Goal: Navigation & Orientation: Find specific page/section

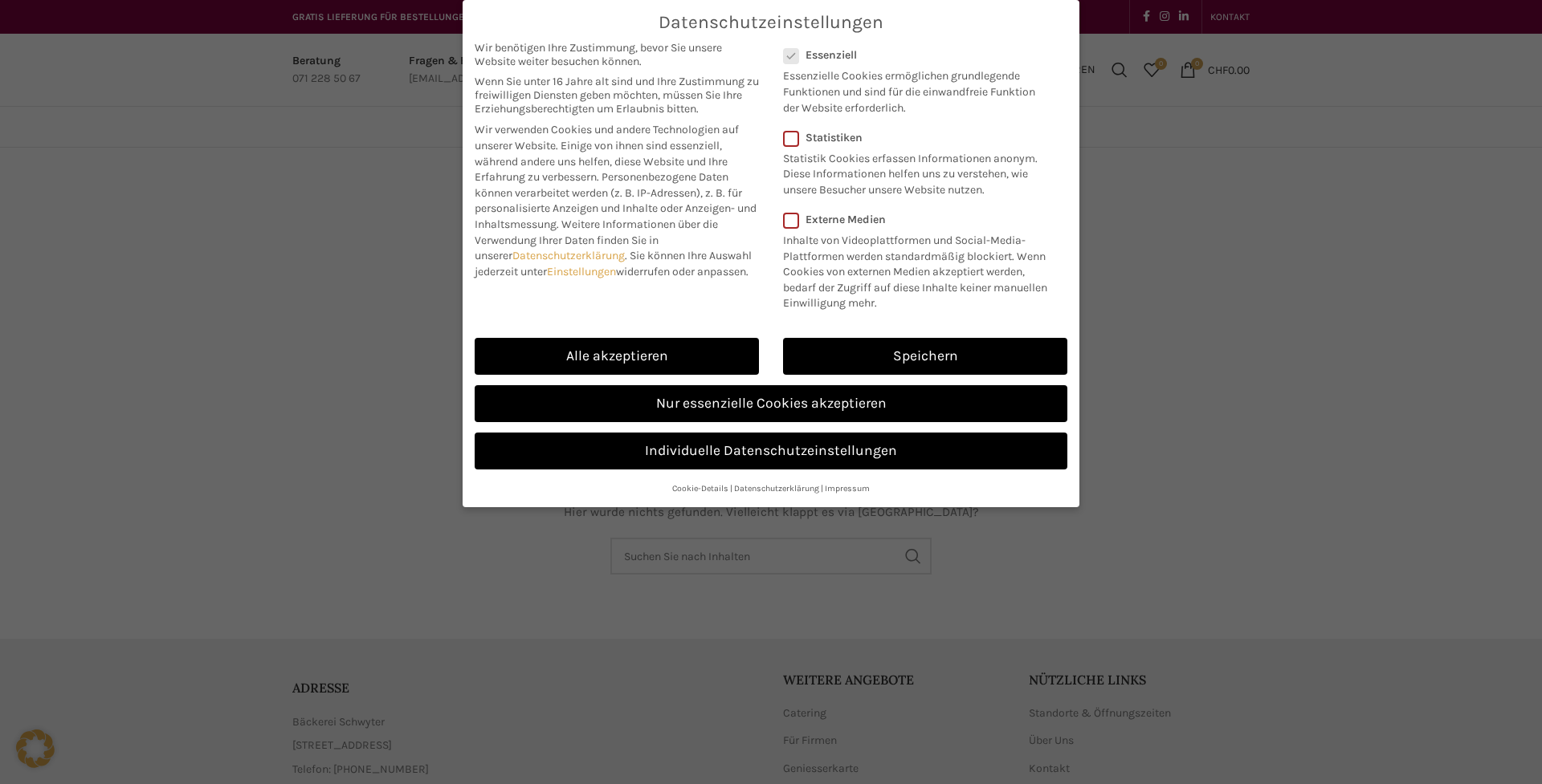
click at [688, 372] on div "Alle akzeptieren" at bounding box center [616, 356] width 308 height 47
click at [692, 358] on link "Alle akzeptieren" at bounding box center [616, 357] width 284 height 37
checkbox input "true"
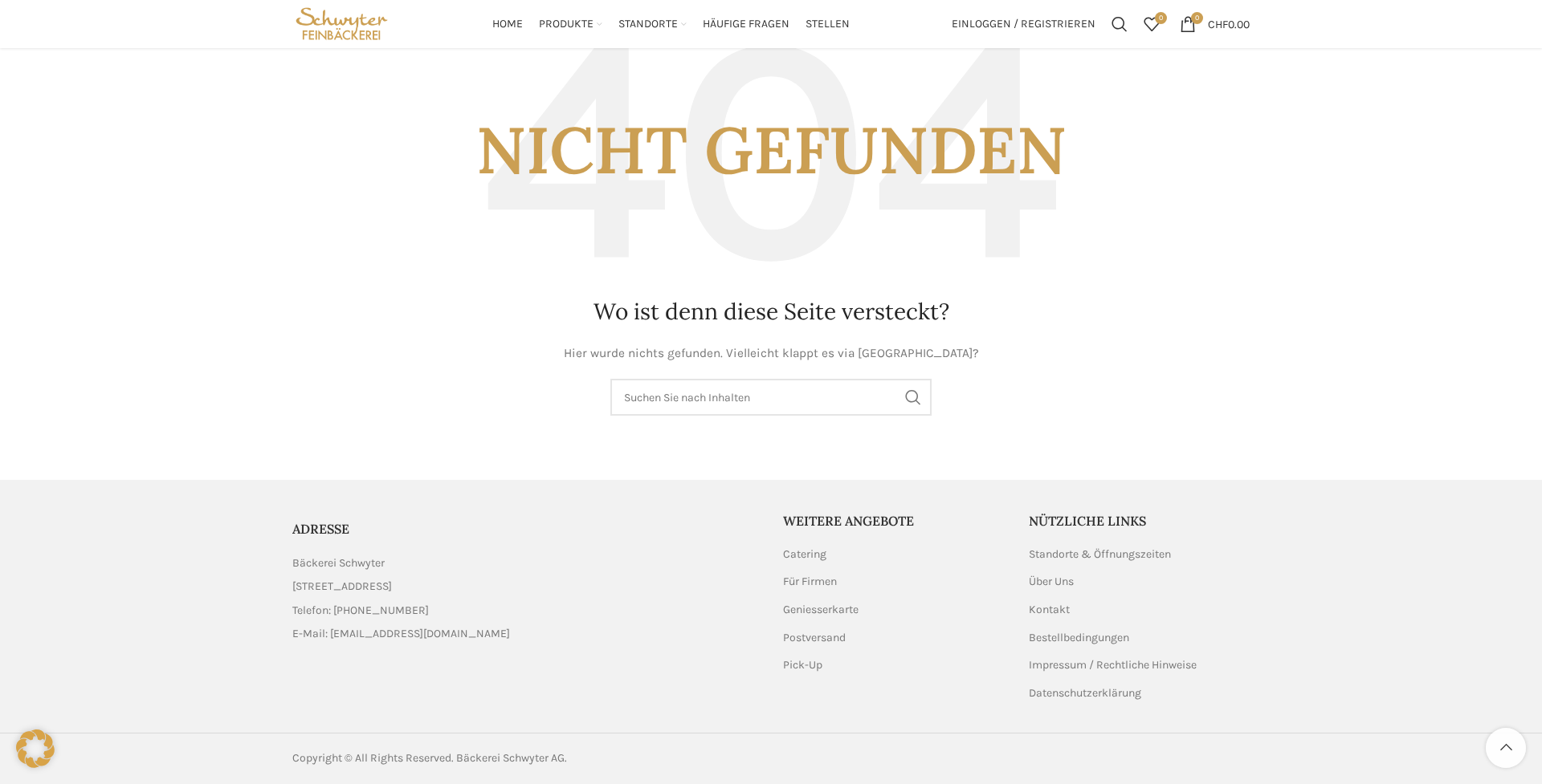
scroll to position [154, 0]
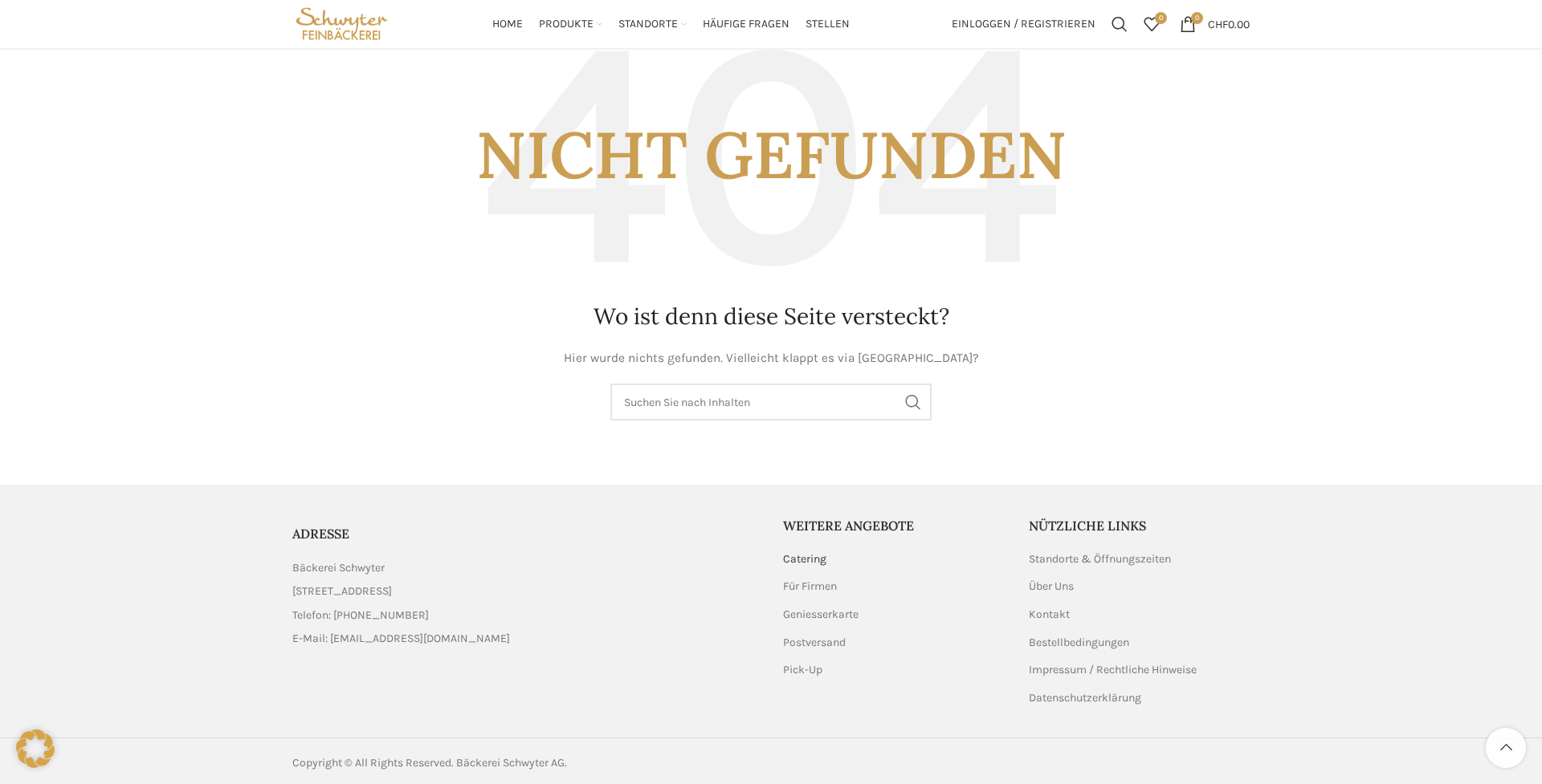
click at [794, 559] on link "Catering" at bounding box center [805, 559] width 45 height 16
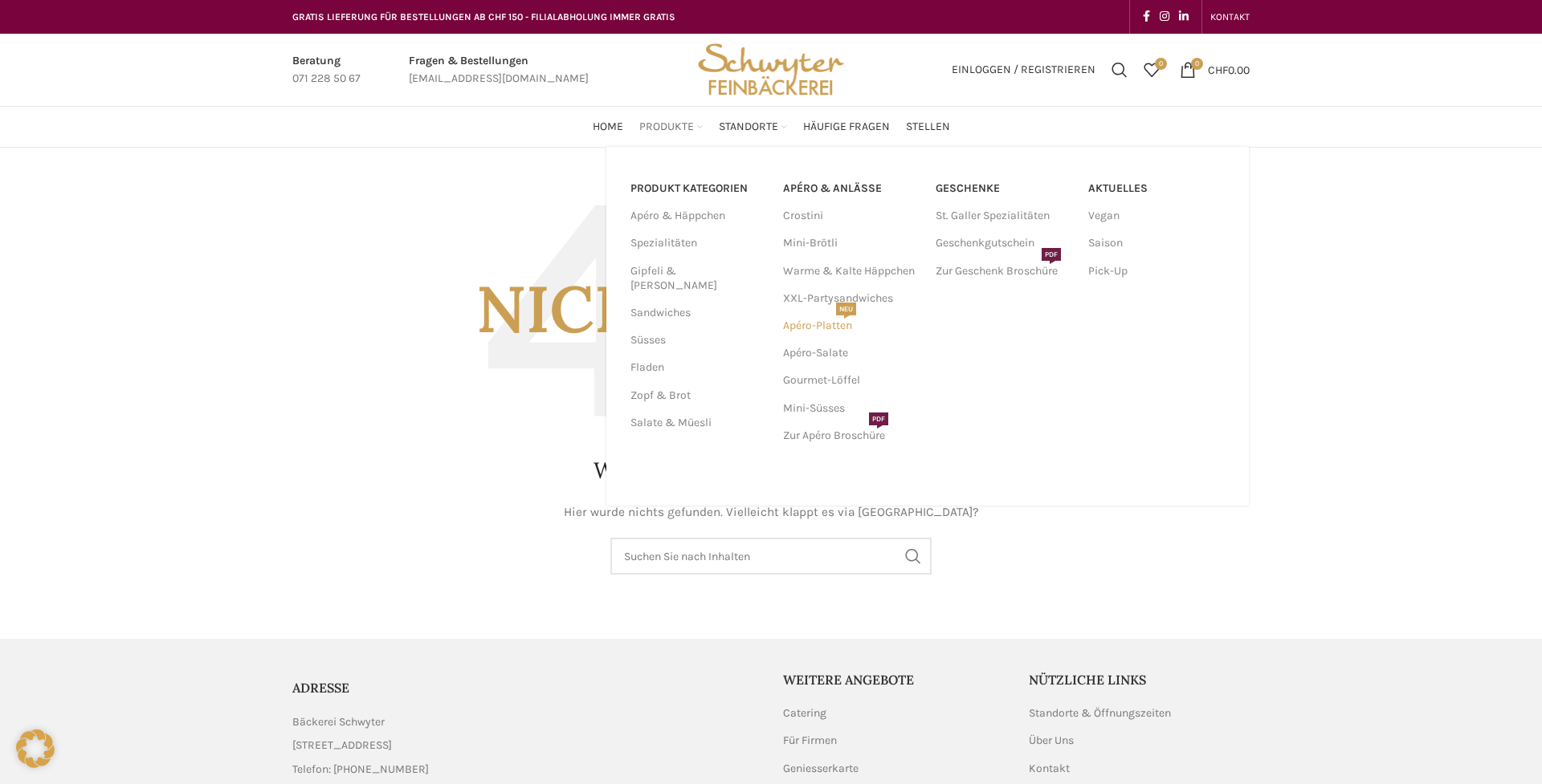
click at [843, 327] on link "Apéro-Platten NEU" at bounding box center [851, 326] width 137 height 27
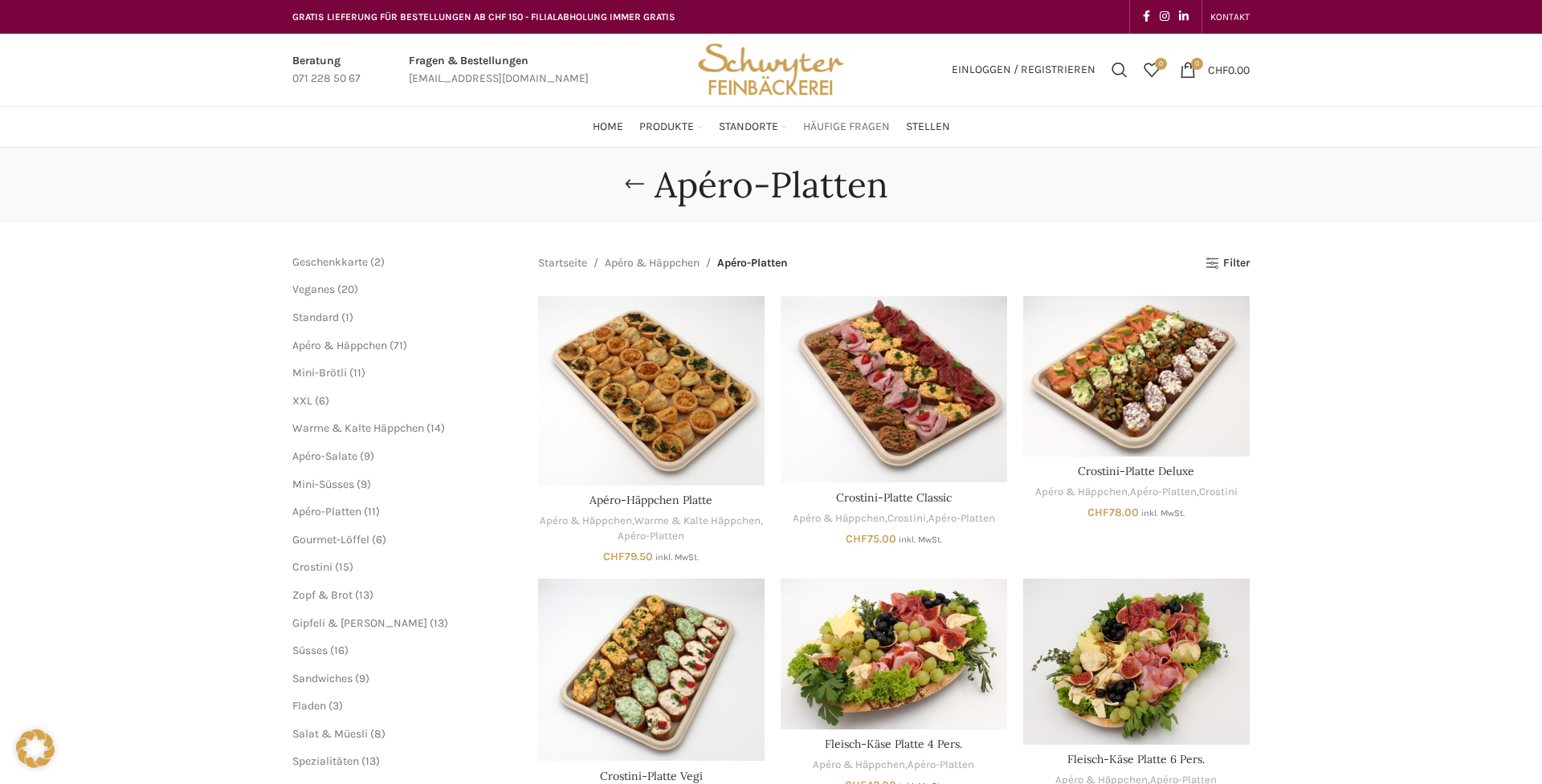
click at [862, 126] on span "Häufige Fragen" at bounding box center [845, 127] width 86 height 16
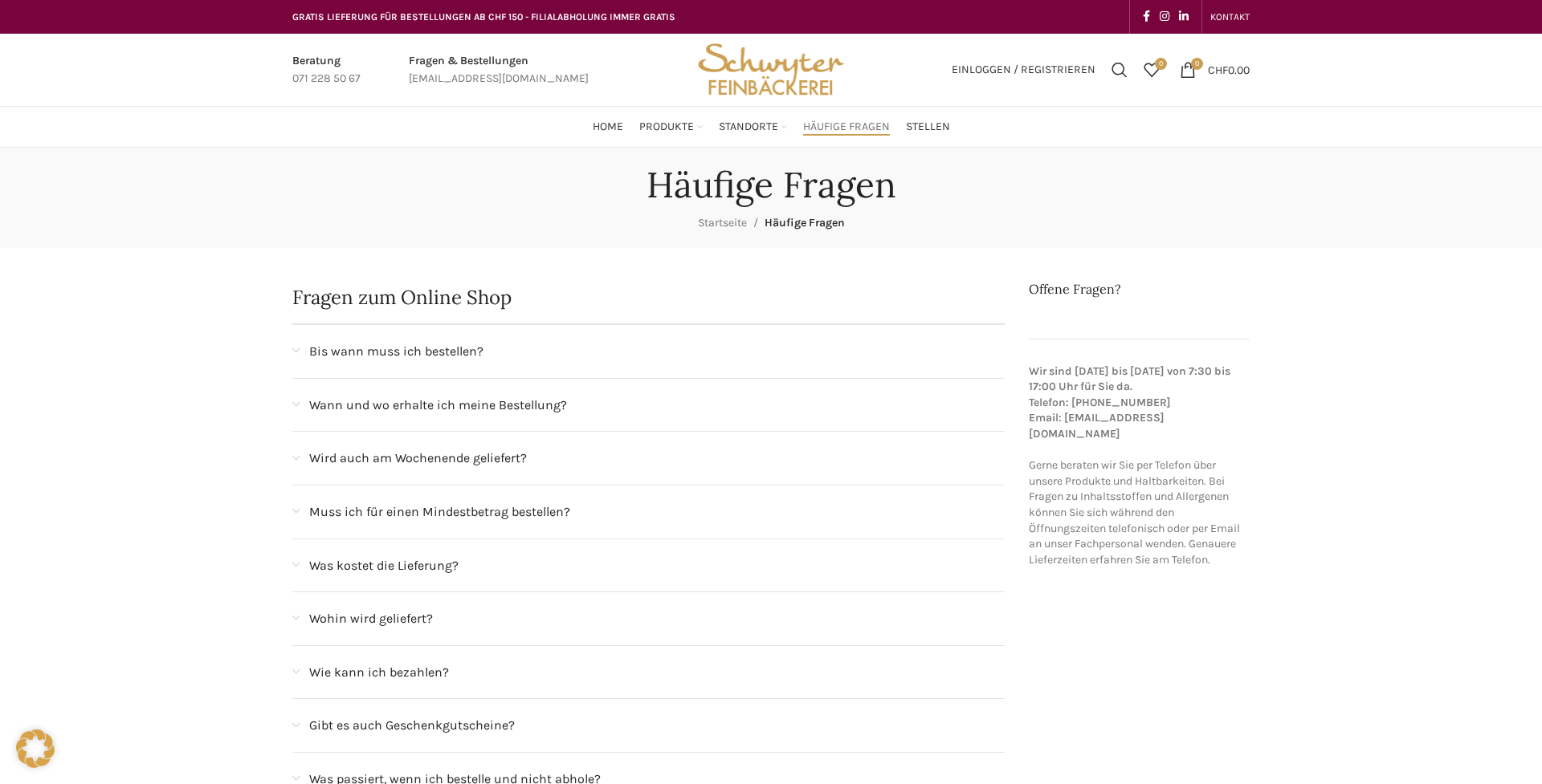
click at [742, 44] on img "Site logo" at bounding box center [771, 70] width 157 height 73
